Goal: Check status: Check status

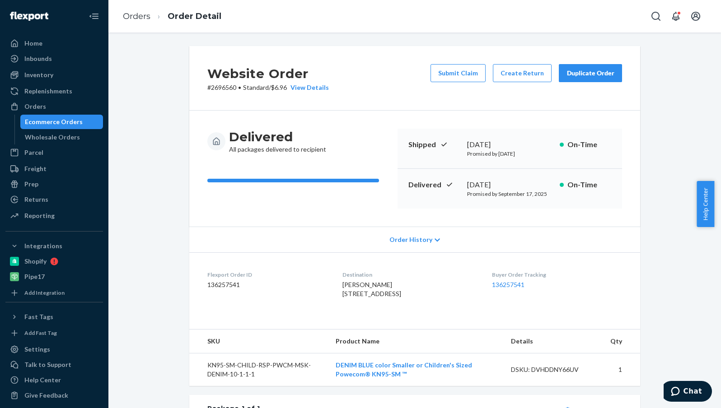
scroll to position [207, 0]
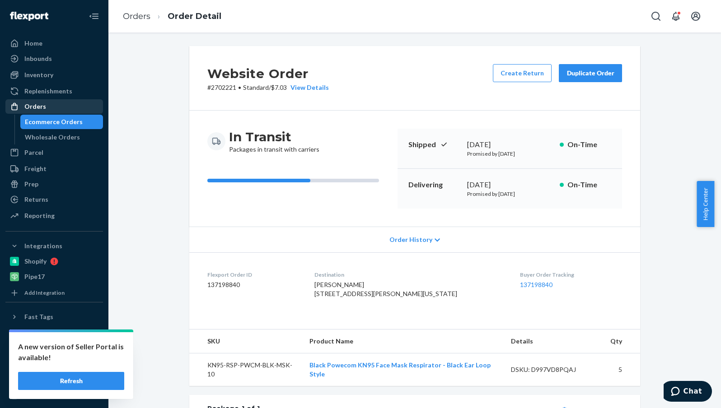
click at [66, 105] on div "Orders" at bounding box center [54, 106] width 96 height 13
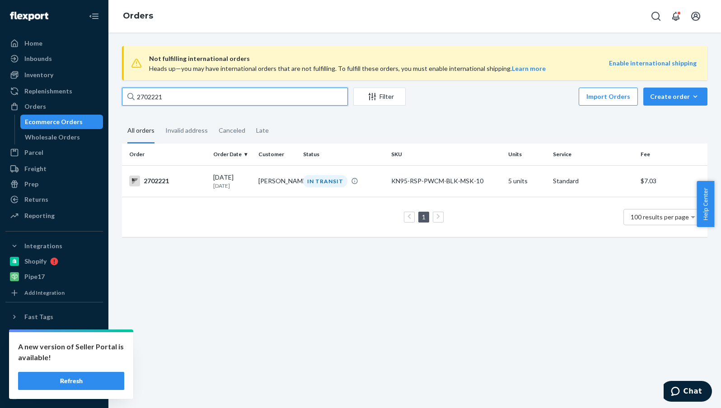
click at [152, 100] on input "2702221" at bounding box center [235, 97] width 226 height 18
paste input "696560"
type input "2696560"
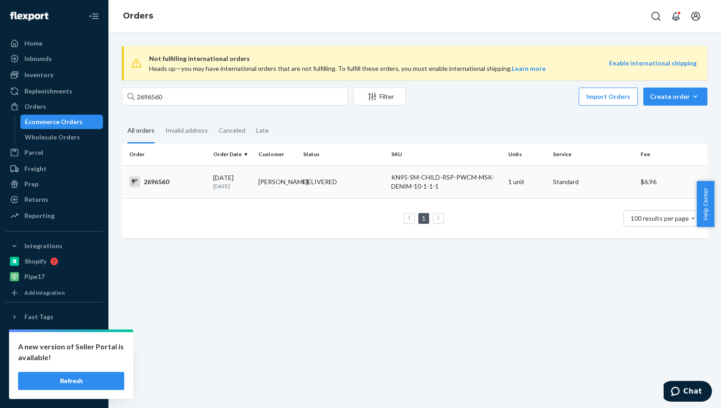
click at [325, 180] on div "DELIVERED" at bounding box center [320, 181] width 34 height 9
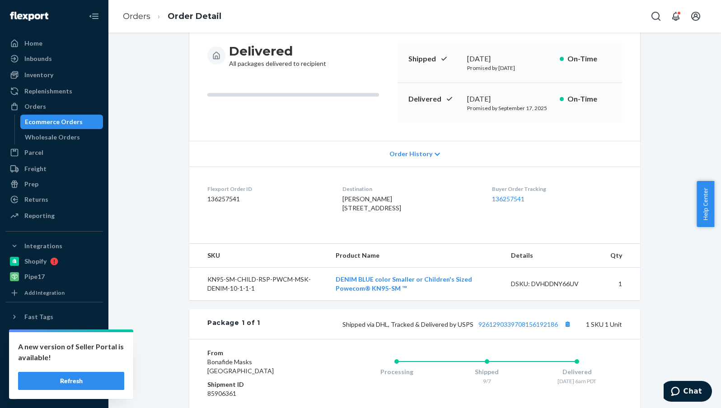
scroll to position [181, 0]
